Goal: Transaction & Acquisition: Purchase product/service

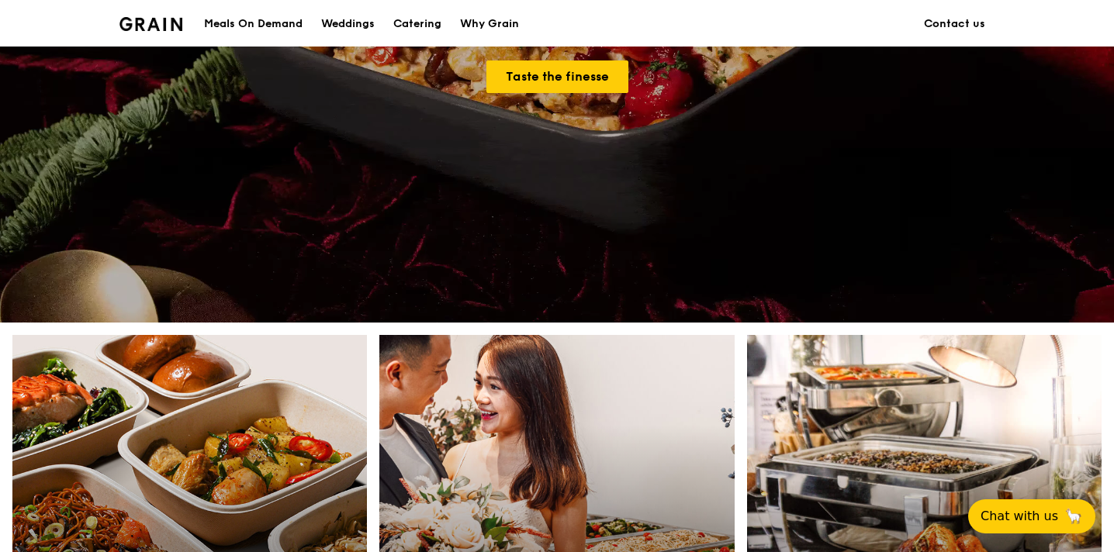
scroll to position [413, 0]
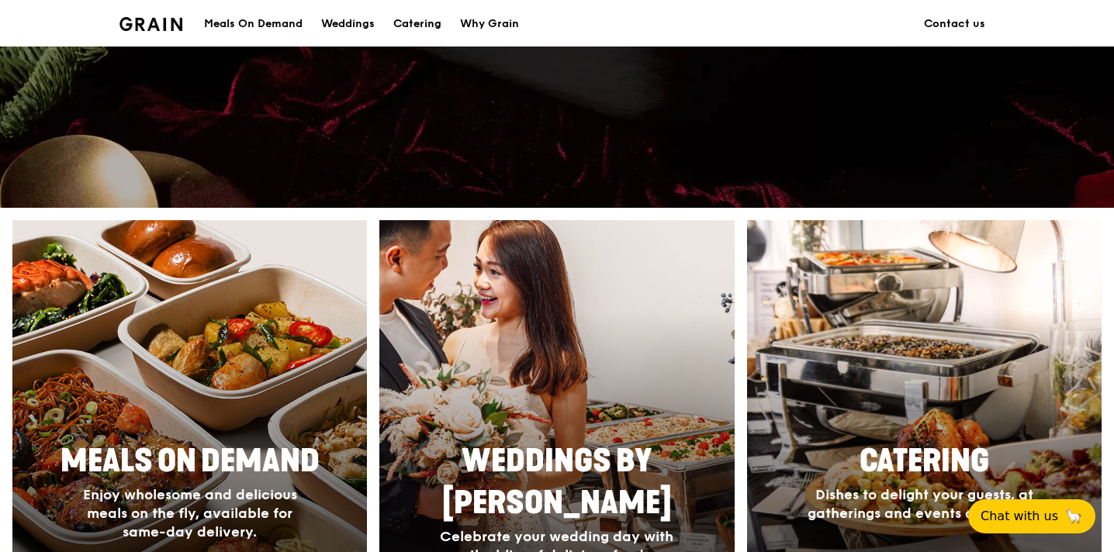
click at [434, 30] on div "Catering" at bounding box center [417, 24] width 48 height 47
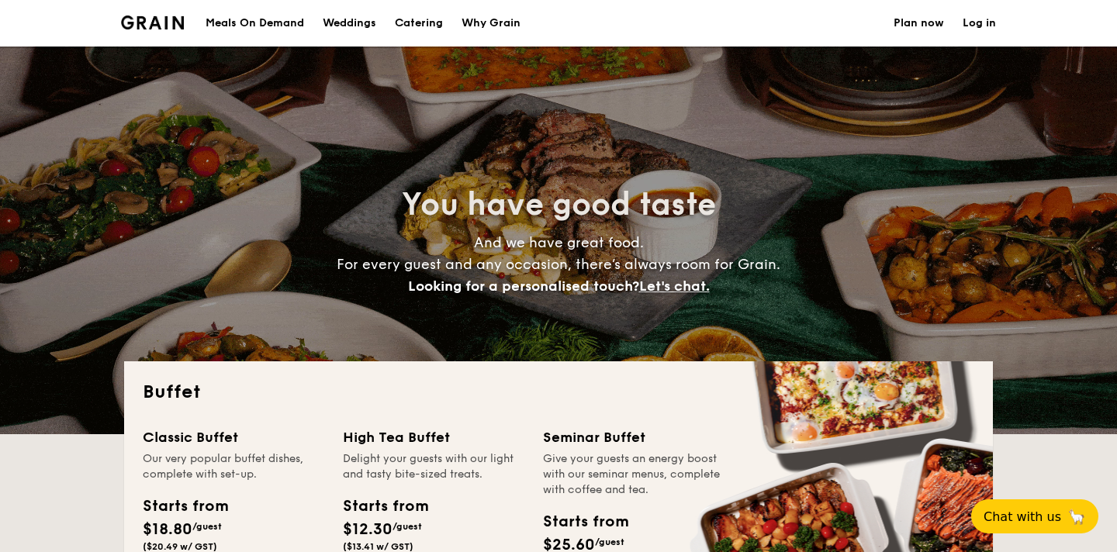
select select
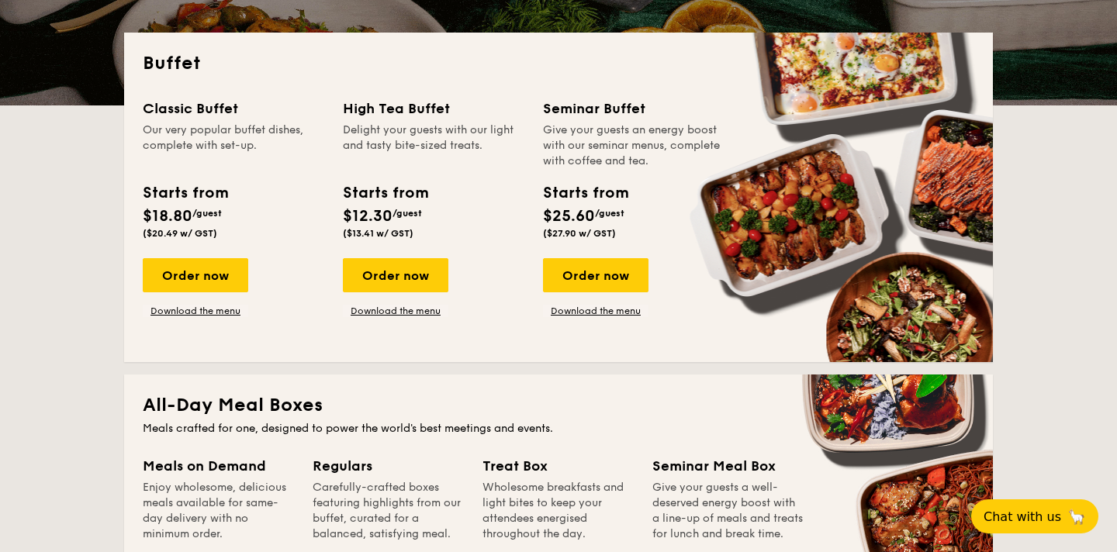
scroll to position [331, 0]
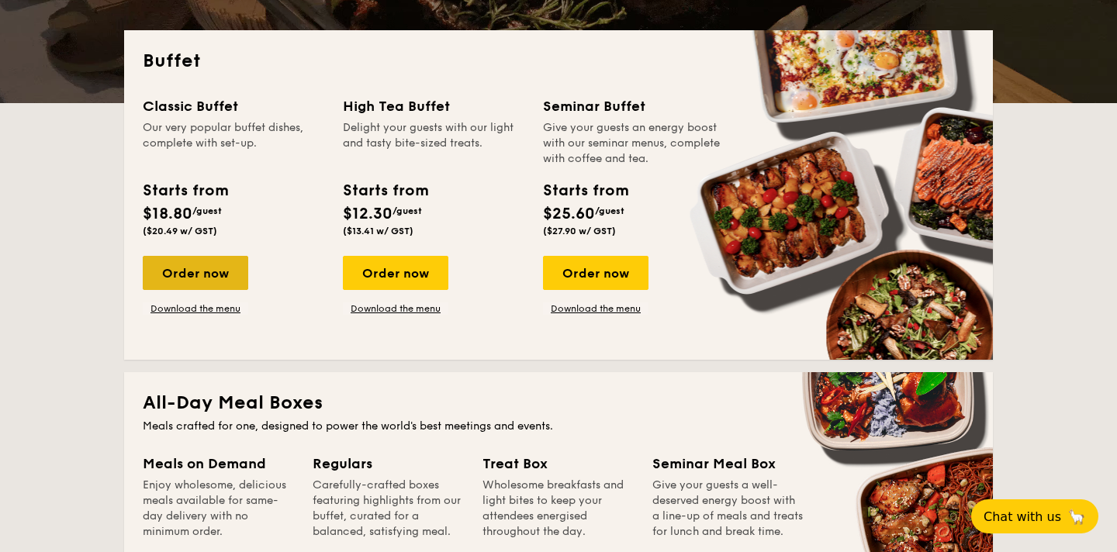
click at [203, 271] on div "Order now" at bounding box center [195, 273] width 105 height 34
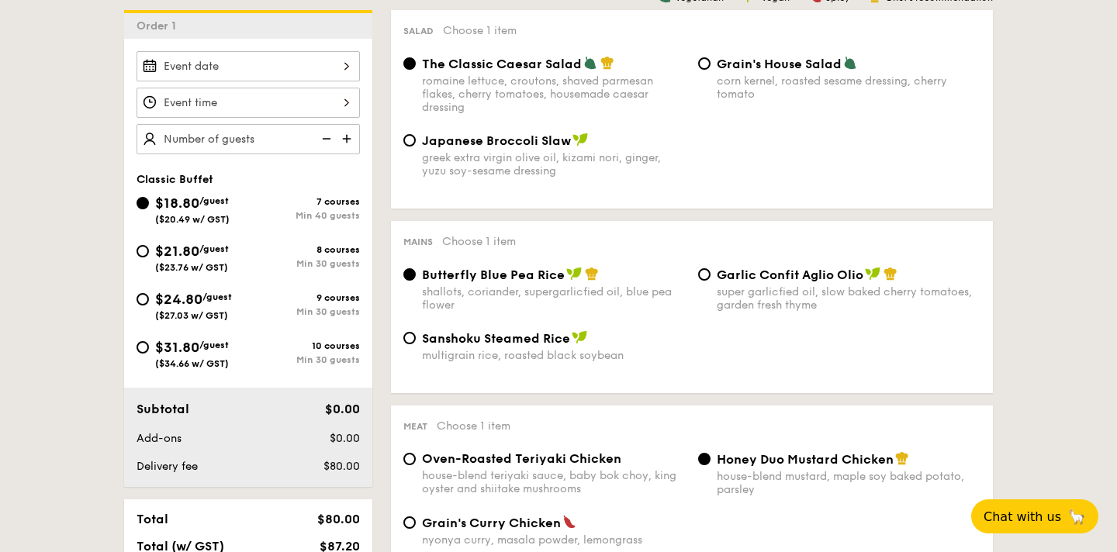
scroll to position [436, 0]
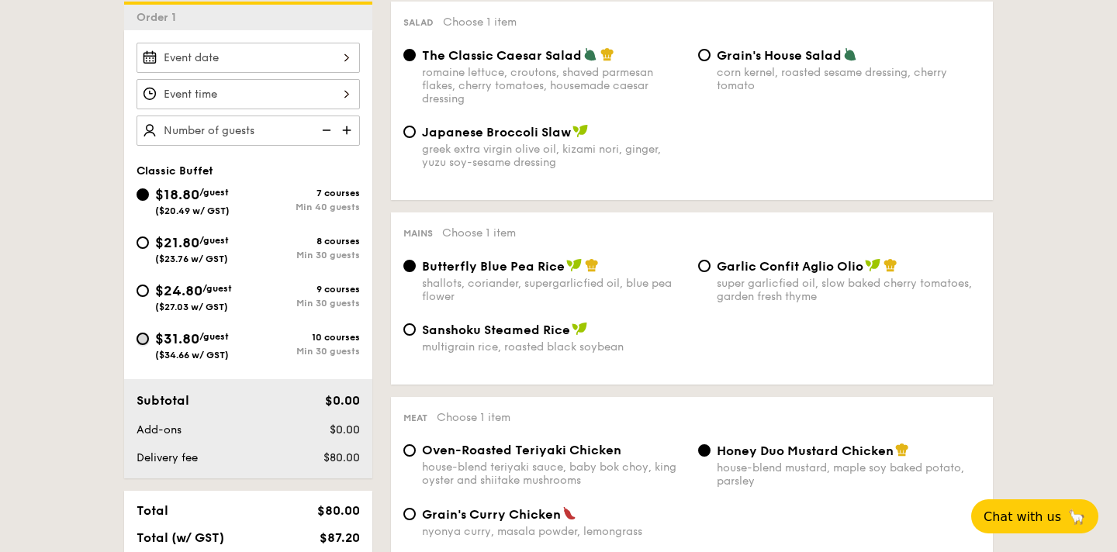
click at [143, 340] on input "$31.80 /guest ($34.66 w/ GST) 10 courses Min 30 guests" at bounding box center [143, 339] width 12 height 12
radio input "true"
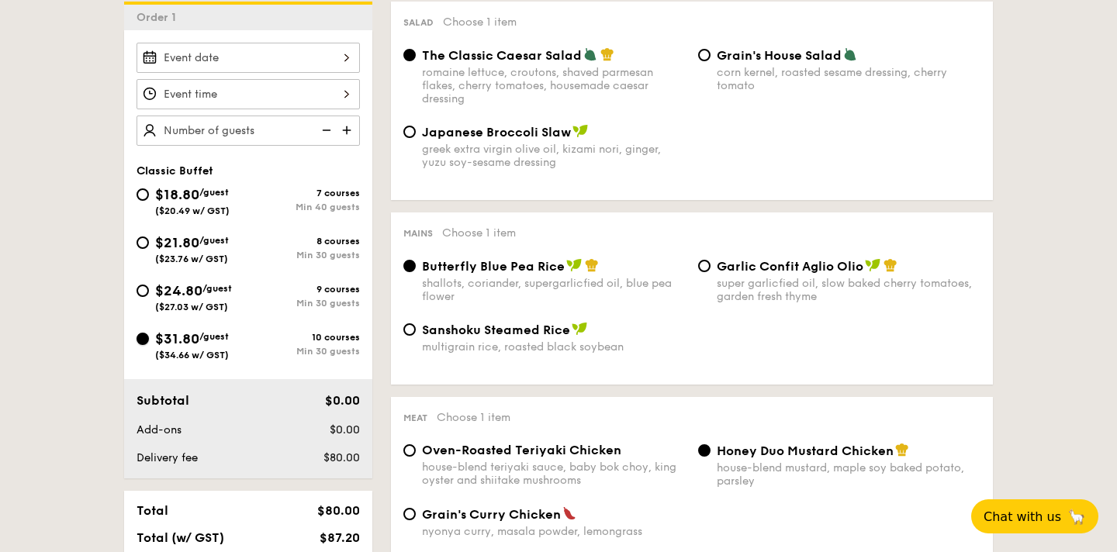
radio input "true"
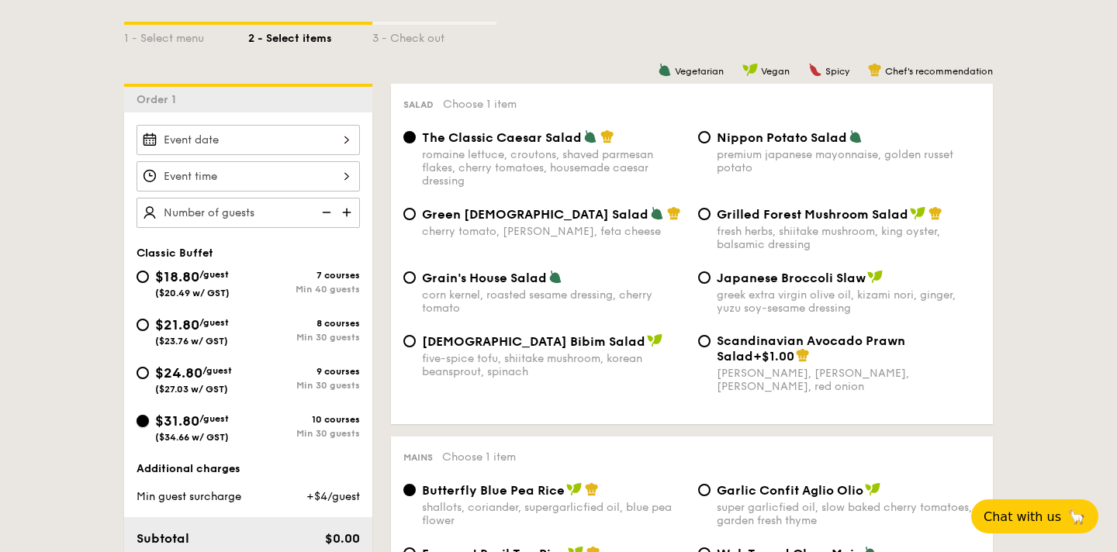
scroll to position [362, 0]
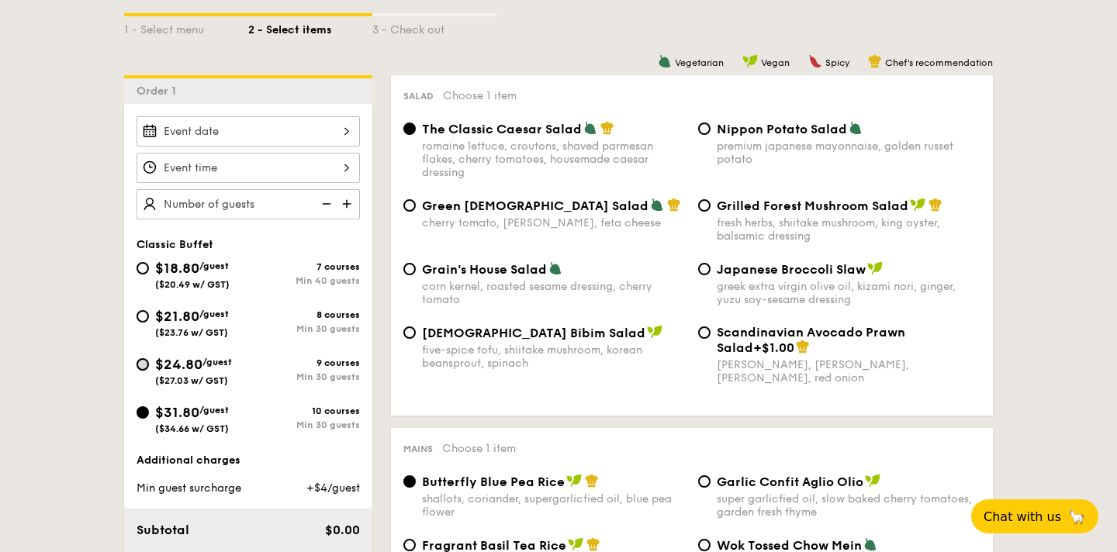
click at [140, 365] on input "$24.80 /guest ($27.03 w/ GST) 9 courses Min 30 guests" at bounding box center [143, 364] width 12 height 12
radio input "true"
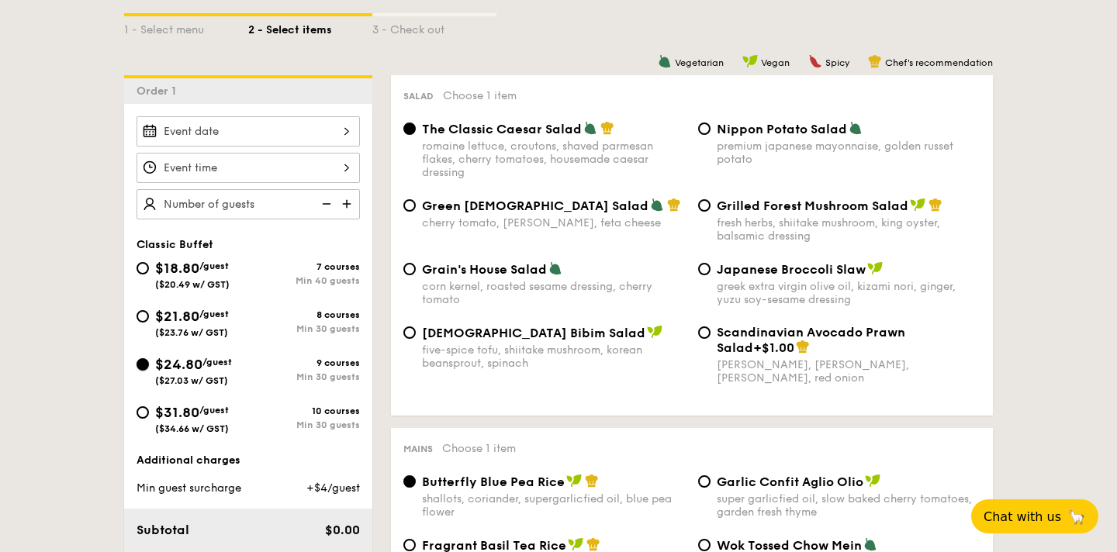
radio input "true"
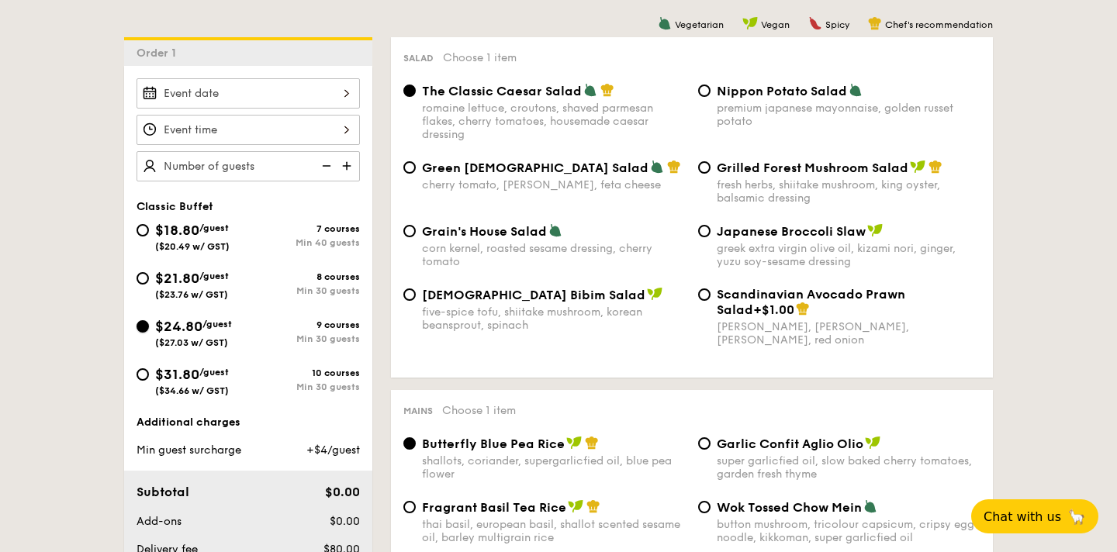
scroll to position [387, 0]
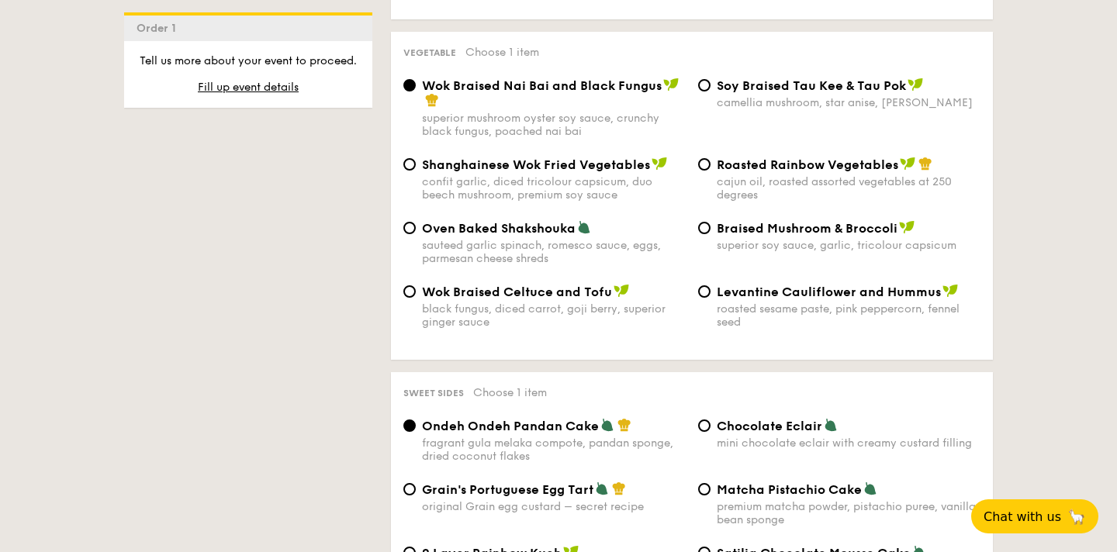
scroll to position [1972, 0]
